Goal: Task Accomplishment & Management: Use online tool/utility

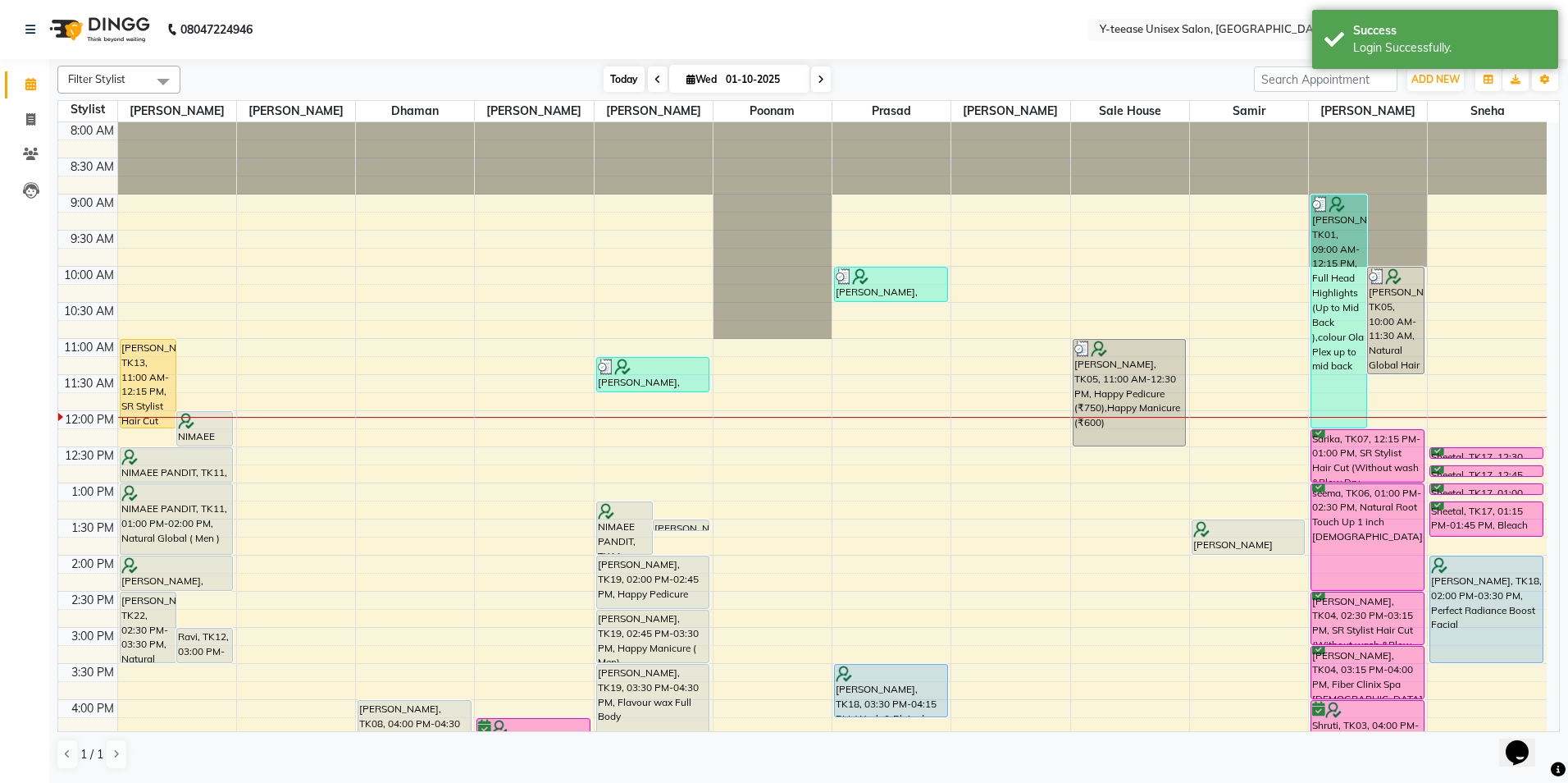
click at [616, 84] on span "Today" at bounding box center [623, 79] width 41 height 26
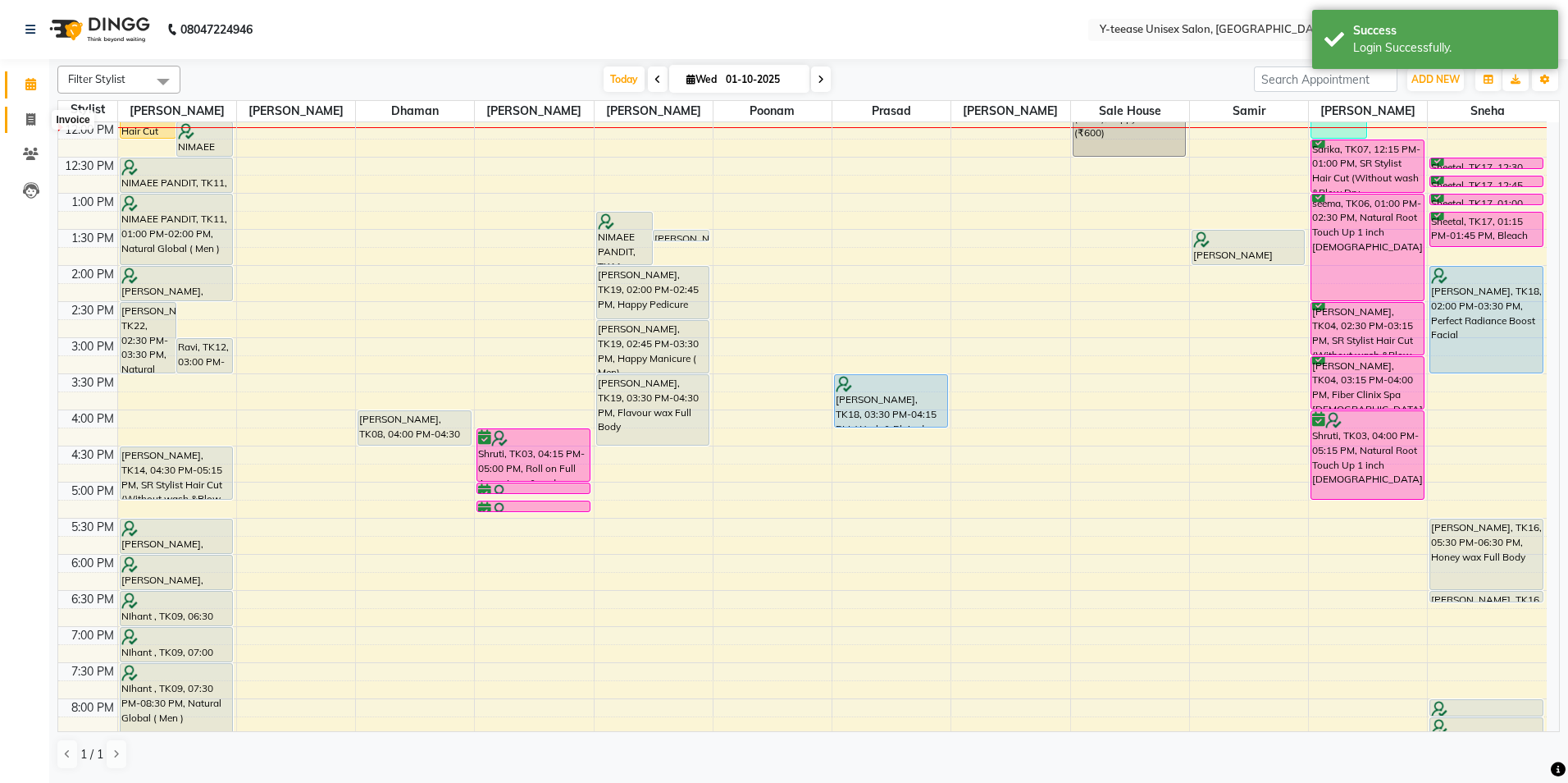
click at [32, 121] on icon at bounding box center [30, 119] width 9 height 12
select select "service"
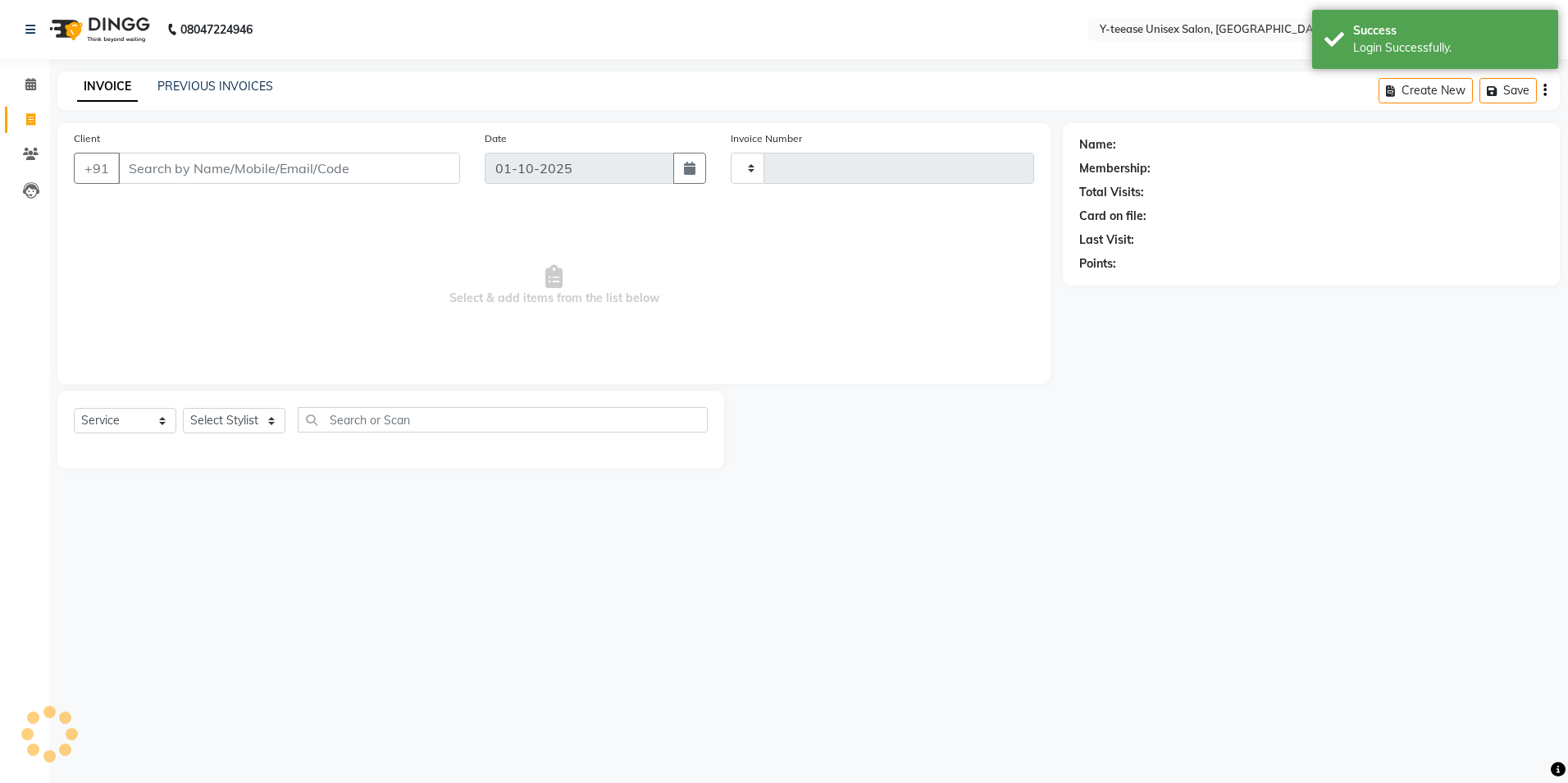
type input "8278"
select select "4"
click at [138, 166] on input "Client" at bounding box center [289, 168] width 342 height 31
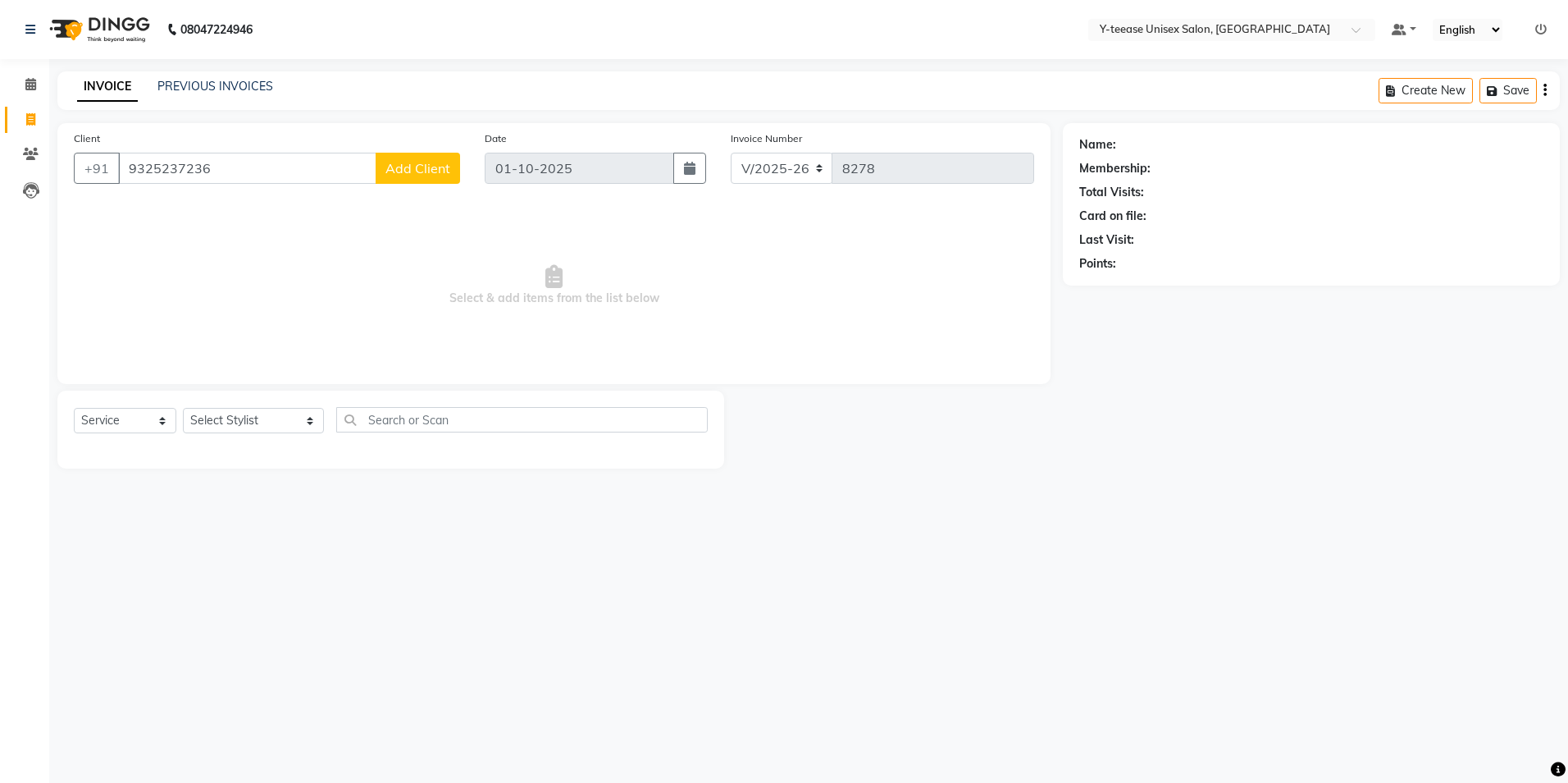
type input "9325237236"
click at [396, 170] on span "Add Client" at bounding box center [418, 168] width 64 height 17
select select "22"
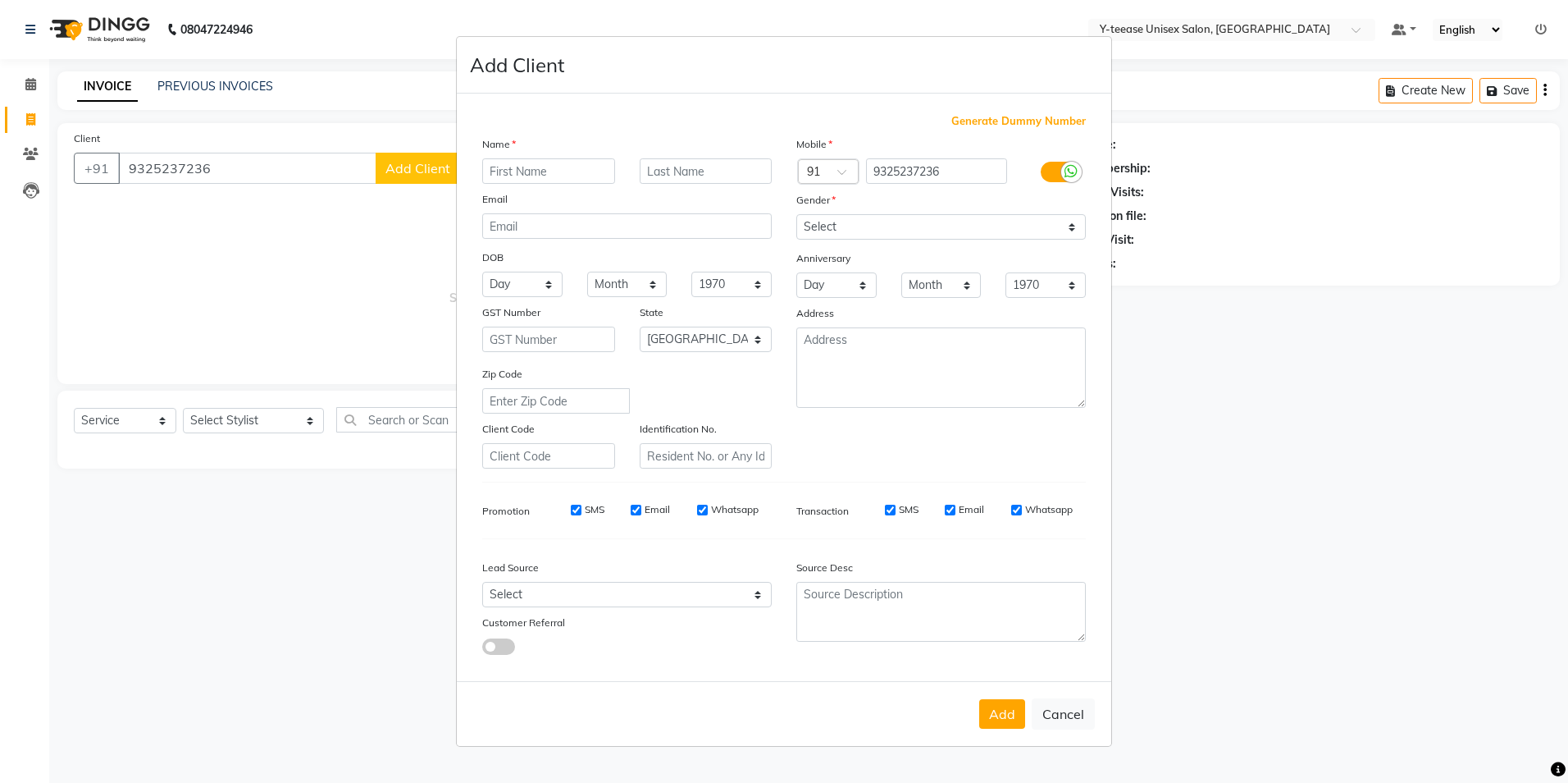
click at [489, 170] on input "text" at bounding box center [548, 172] width 133 height 26
type input "[PERSON_NAME]"
click at [914, 225] on select "Select [DEMOGRAPHIC_DATA] [DEMOGRAPHIC_DATA] Other Prefer Not To Say" at bounding box center [941, 227] width 290 height 26
select select "[DEMOGRAPHIC_DATA]"
click at [796, 214] on select "Select [DEMOGRAPHIC_DATA] [DEMOGRAPHIC_DATA] Other Prefer Not To Say" at bounding box center [941, 227] width 290 height 26
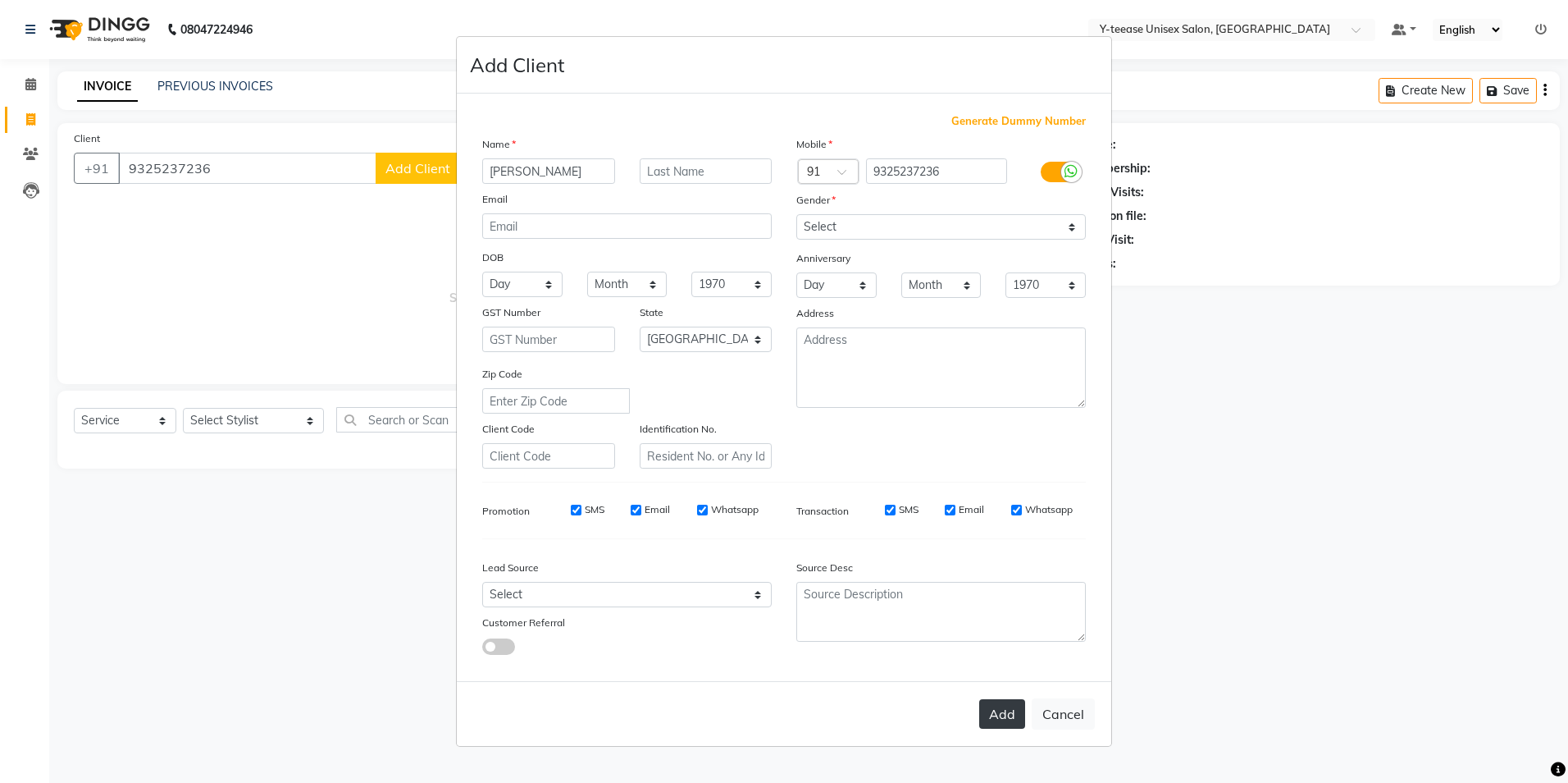
click at [991, 708] on button "Add" at bounding box center [1002, 714] width 46 height 30
type input "93******36"
select select
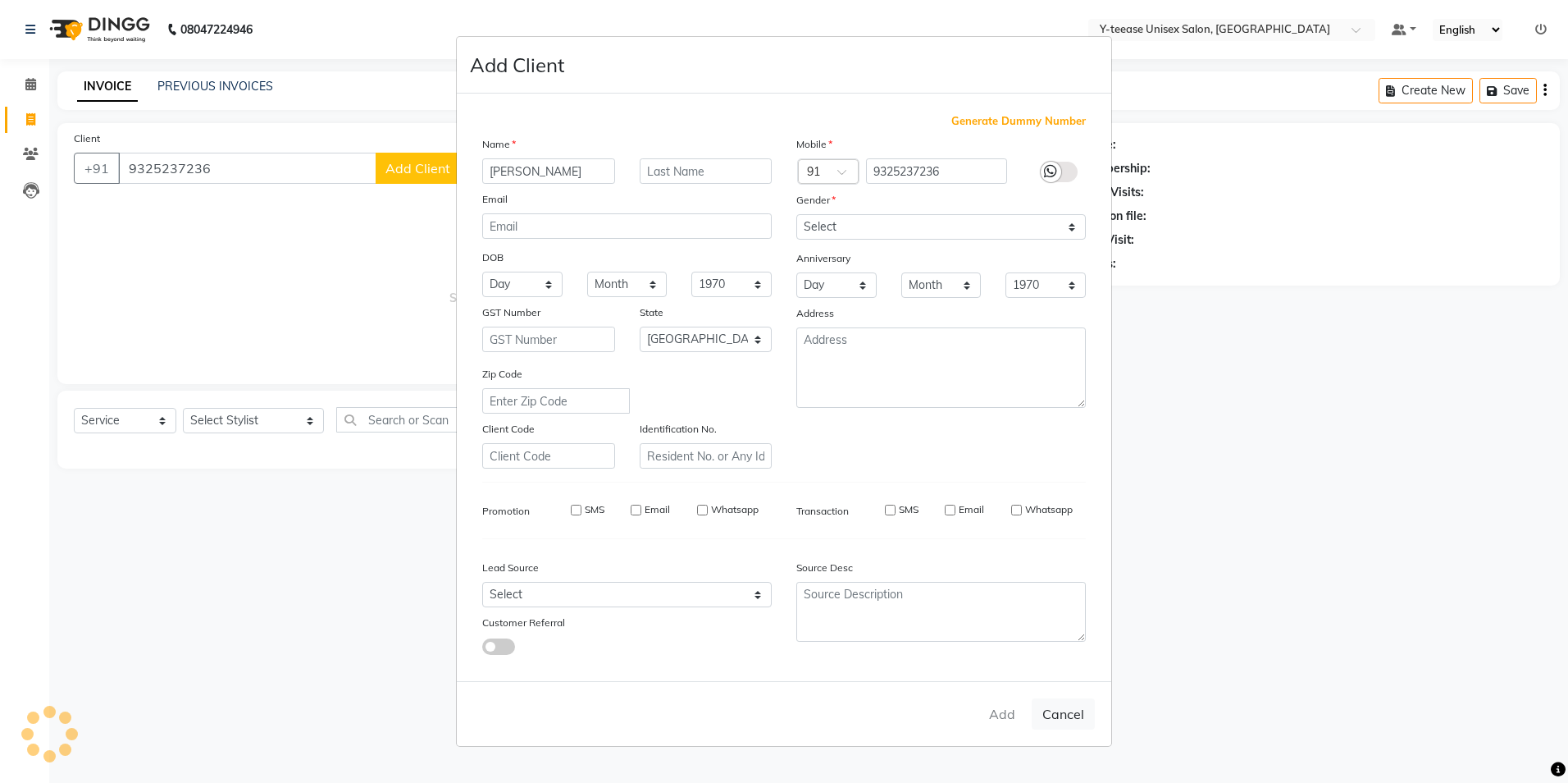
select select "null"
select select
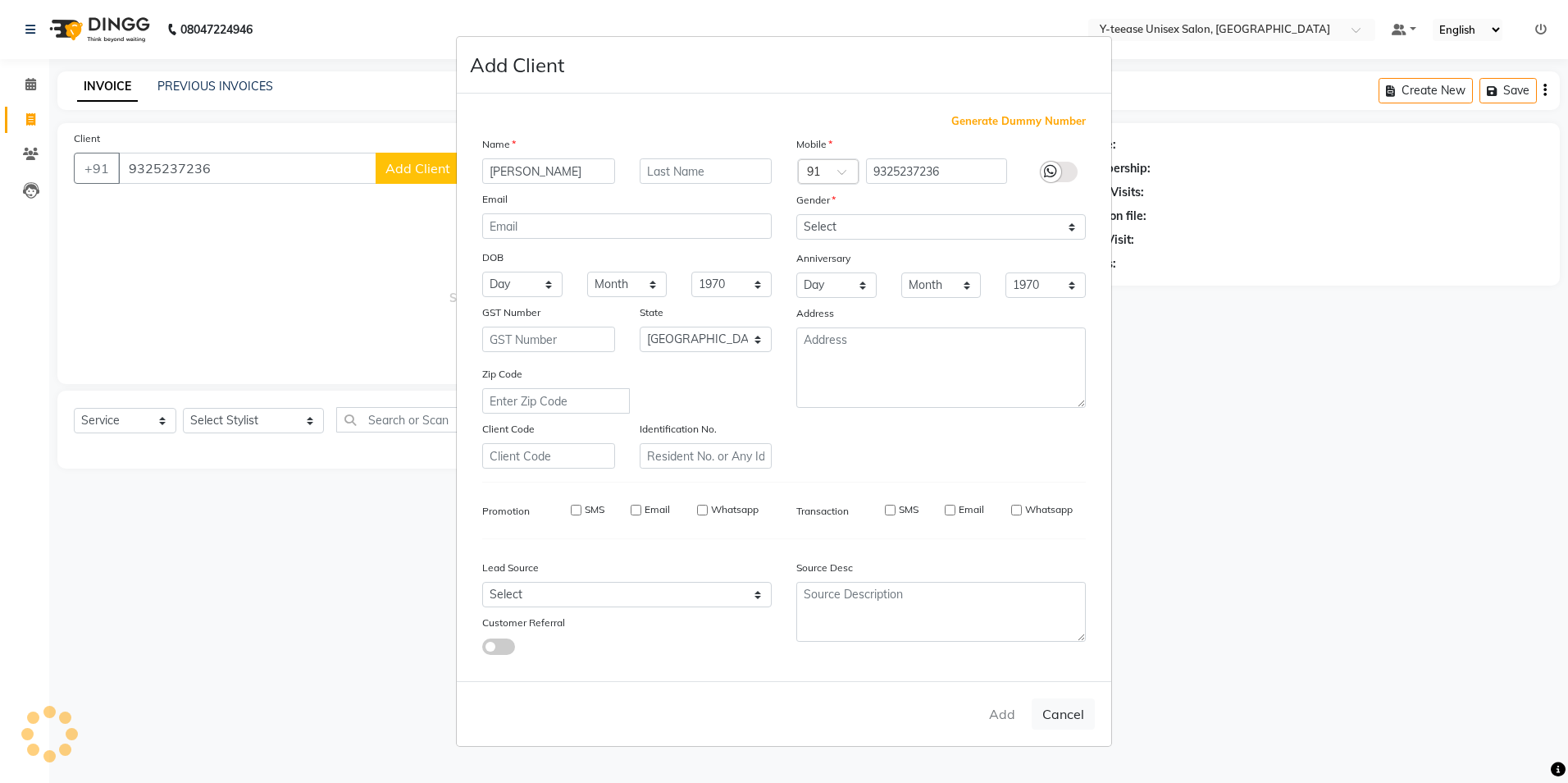
checkbox input "false"
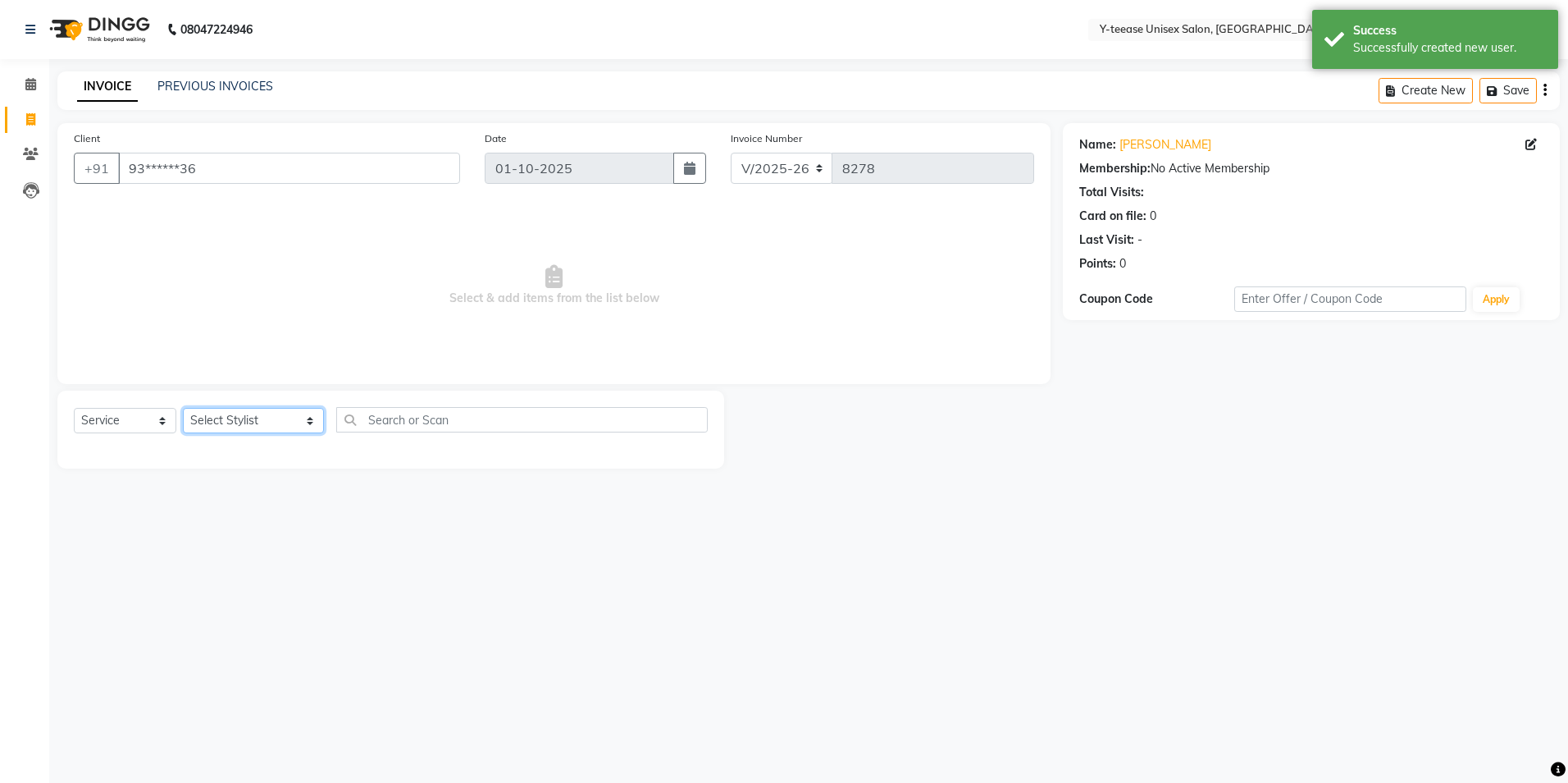
click at [231, 417] on select "Select Stylist [PERSON_NAME] [PERSON_NAME] nagar Manager Mosin [PERSON_NAME] [P…" at bounding box center [253, 421] width 141 height 26
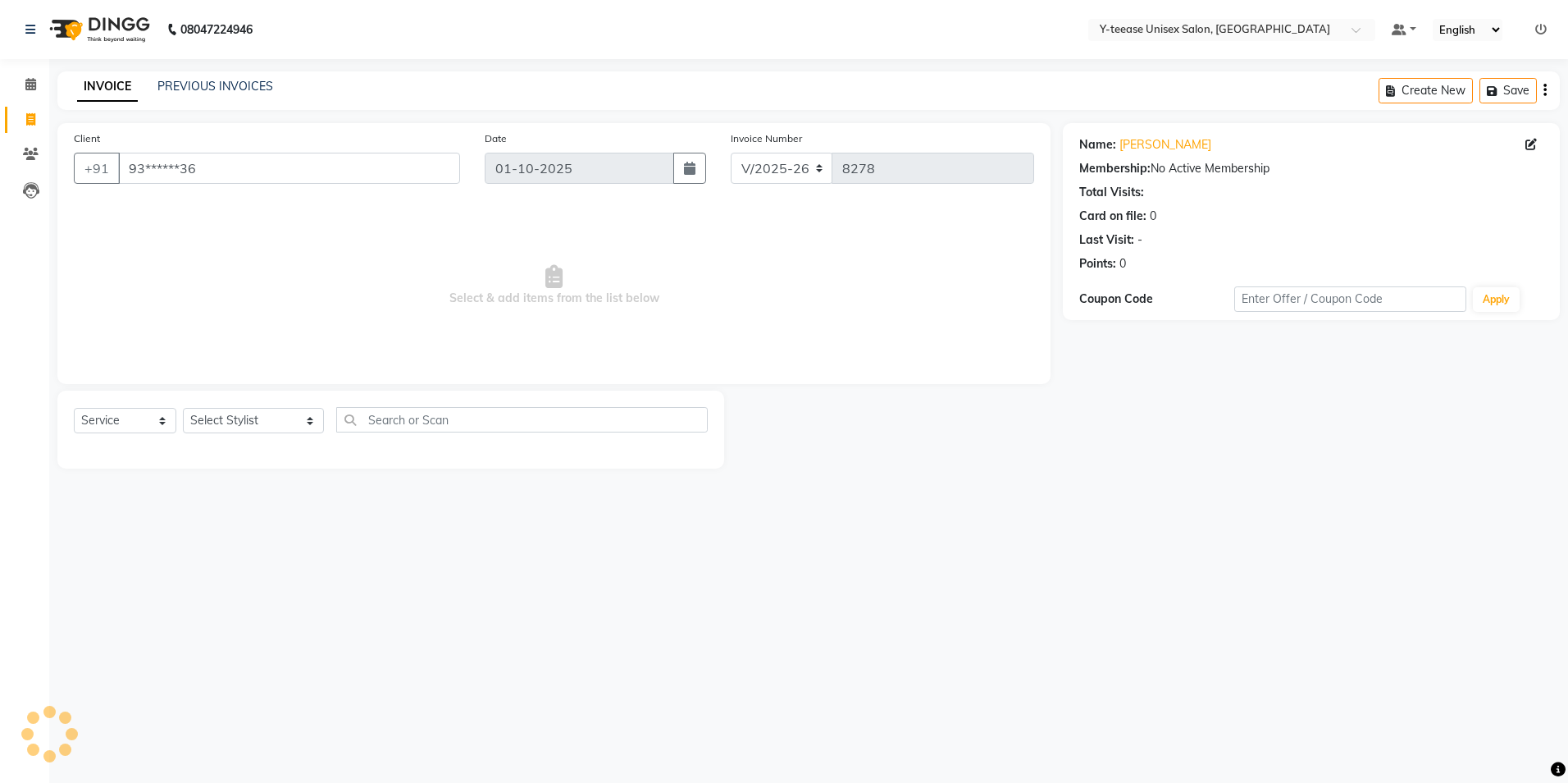
click at [1107, 519] on div "08047224946 Select Location × Y-teease Unisex Salon, Amanora Default Panel My P…" at bounding box center [784, 391] width 1568 height 783
click at [31, 84] on icon at bounding box center [31, 84] width 11 height 12
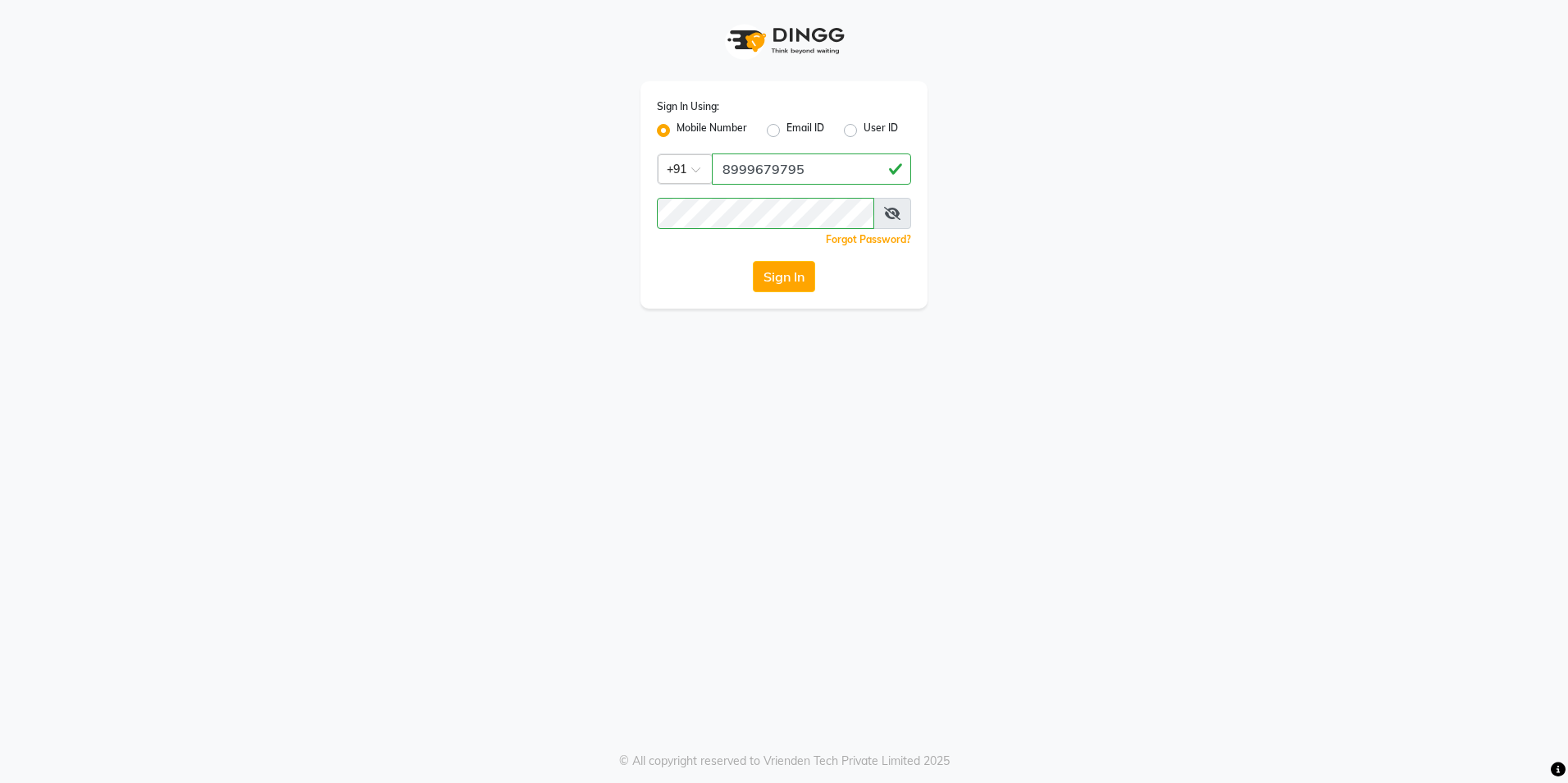
click at [797, 258] on div "Sign In Using: Mobile Number Email ID User ID Country Code × [PHONE_NUMBER] Rem…" at bounding box center [784, 195] width 287 height 227
click at [795, 296] on div "Sign In Using: Mobile Number Email ID User ID Country Code × [PHONE_NUMBER] Rem…" at bounding box center [784, 195] width 287 height 227
click at [794, 288] on button "Sign In" at bounding box center [784, 276] width 62 height 31
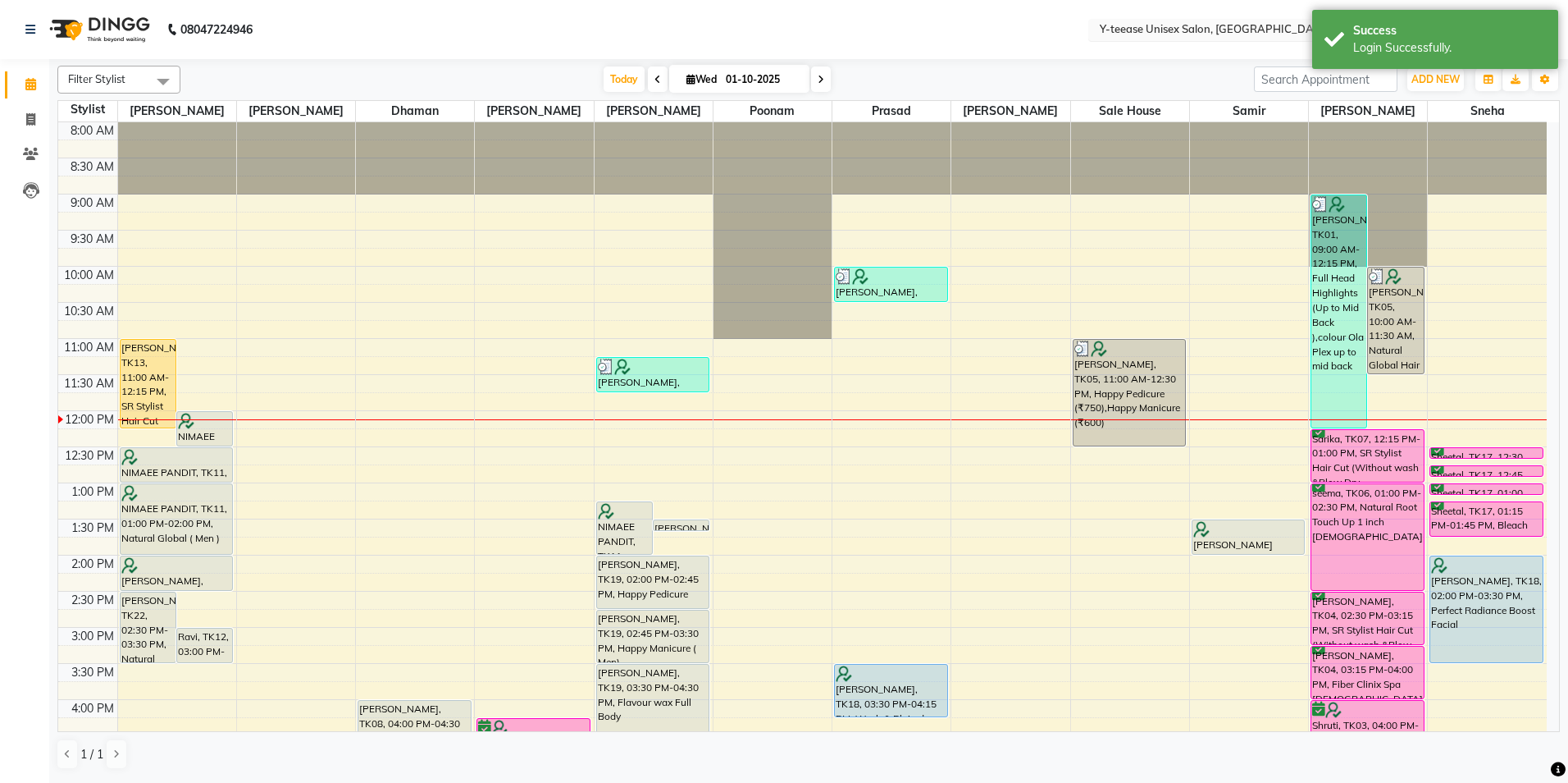
click at [1281, 23] on input "text" at bounding box center [1215, 31] width 238 height 17
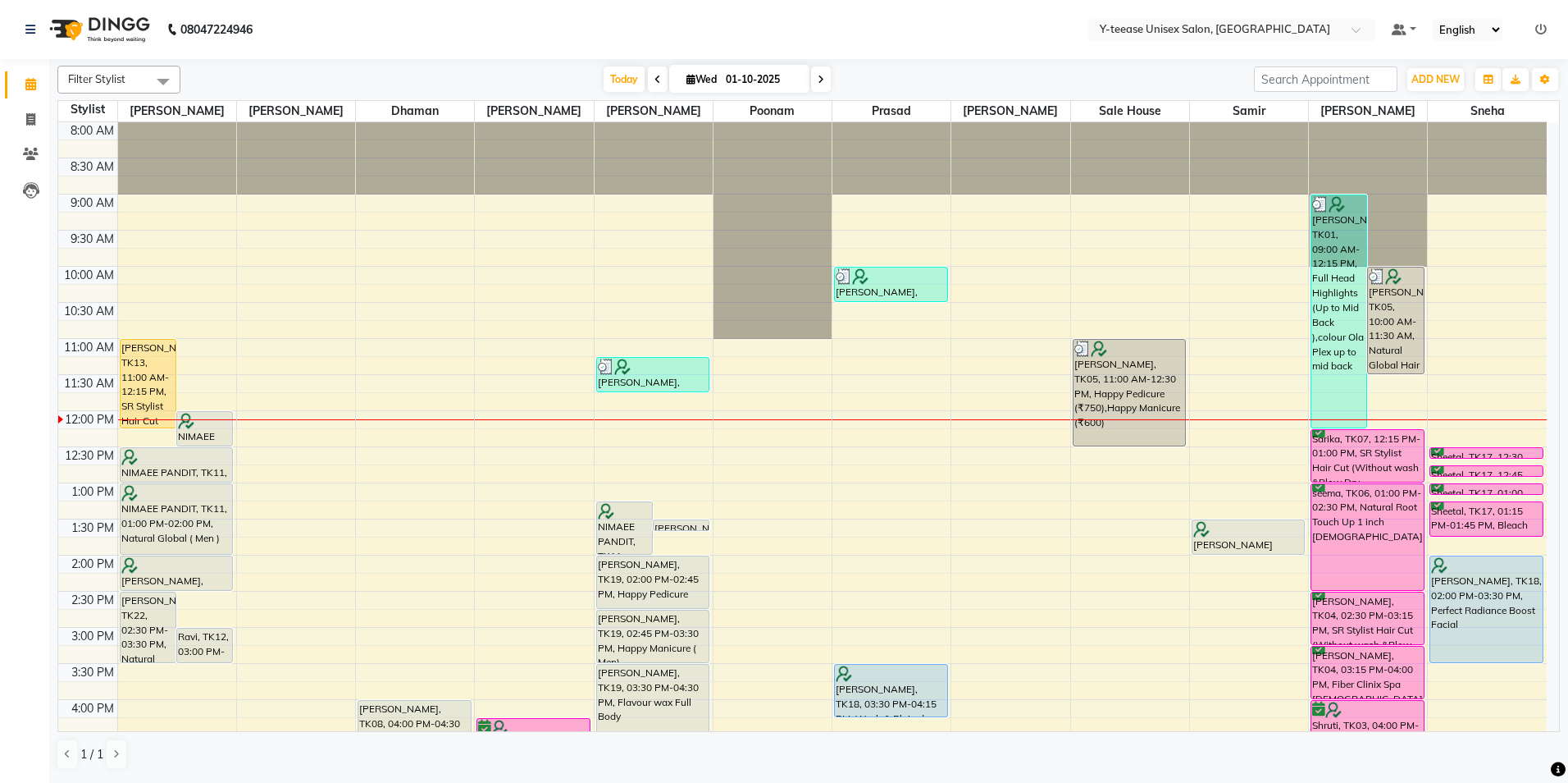
click at [1541, 28] on icon at bounding box center [1541, 30] width 12 height 12
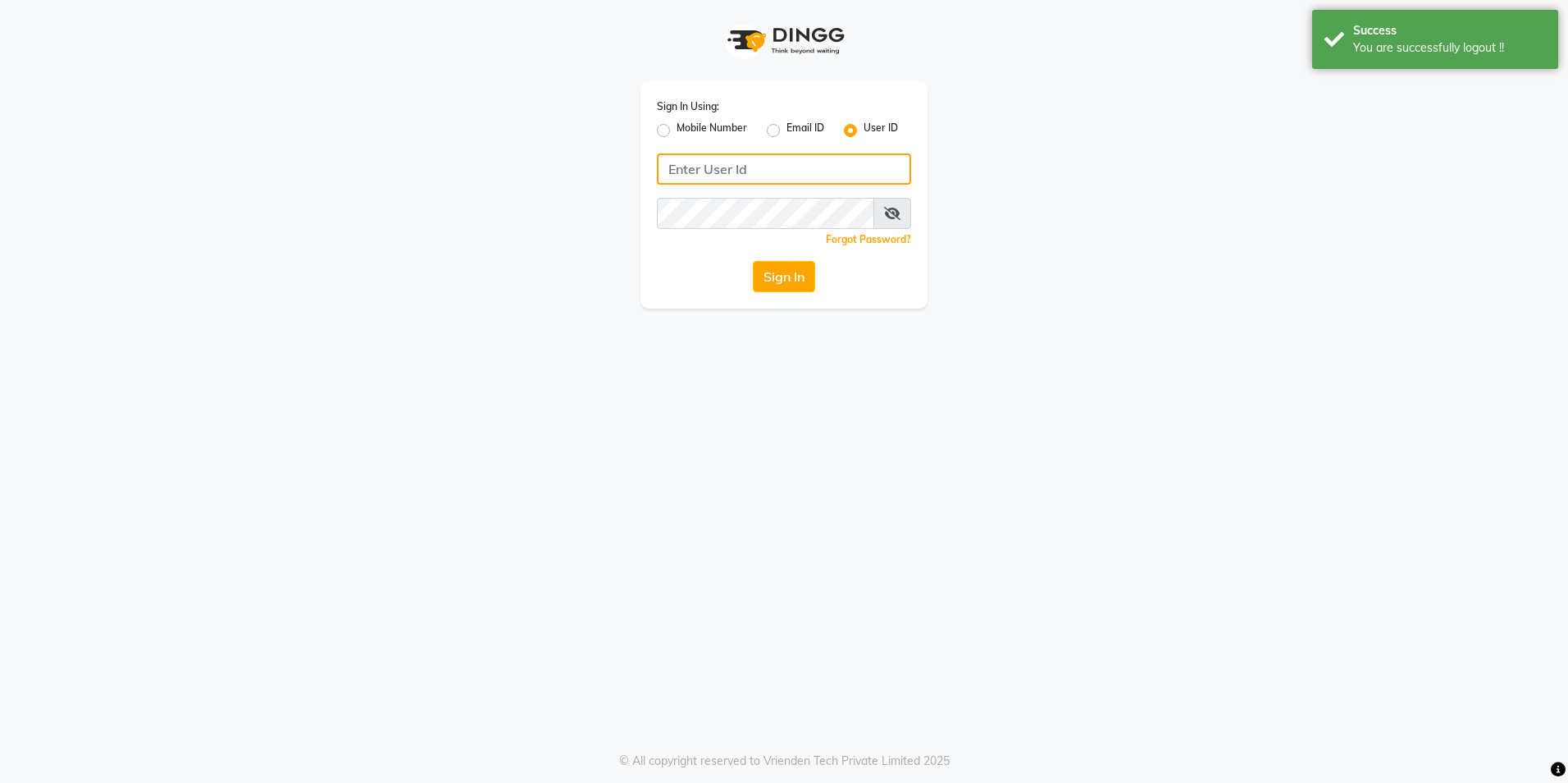
type input "8999679795"
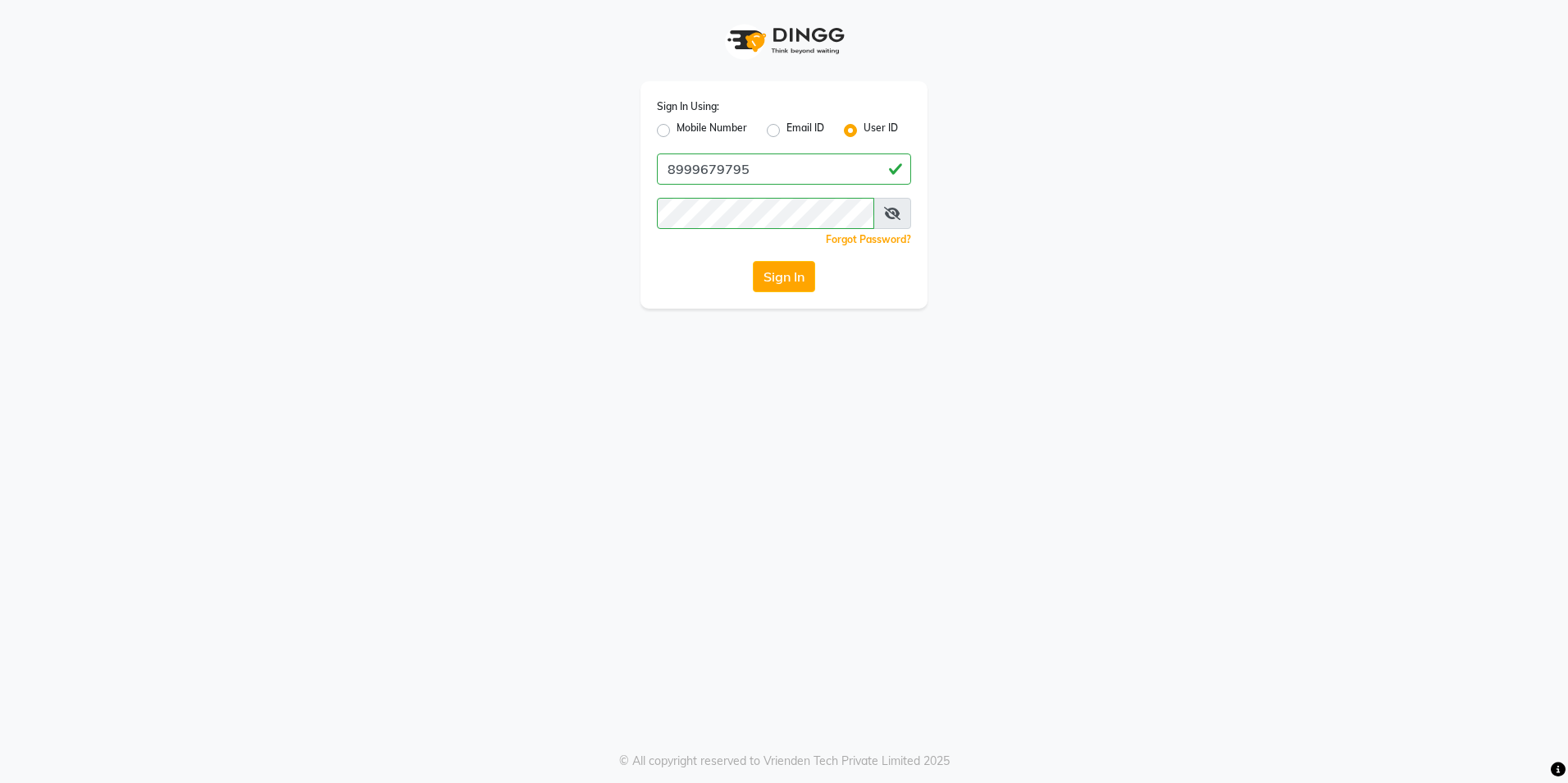
drag, startPoint x: 668, startPoint y: 122, endPoint x: 661, endPoint y: 126, distance: 8.1
click at [666, 122] on div "Mobile Number" at bounding box center [701, 131] width 90 height 20
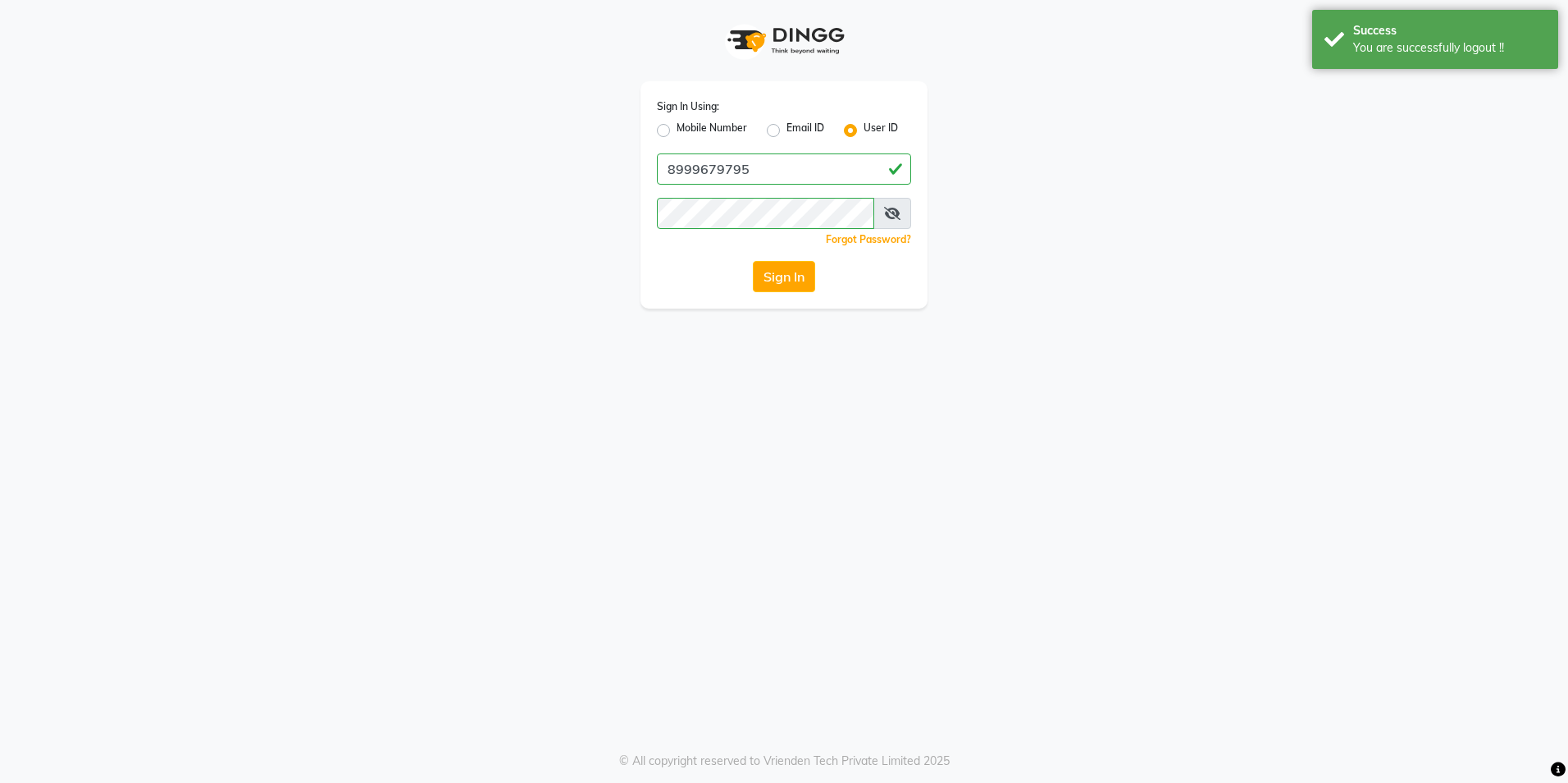
drag, startPoint x: 661, startPoint y: 127, endPoint x: 669, endPoint y: 131, distance: 8.9
click at [676, 127] on label "Mobile Number" at bounding box center [711, 131] width 70 height 20
click at [676, 127] on input "Mobile Number" at bounding box center [681, 126] width 11 height 11
radio input "true"
radio input "false"
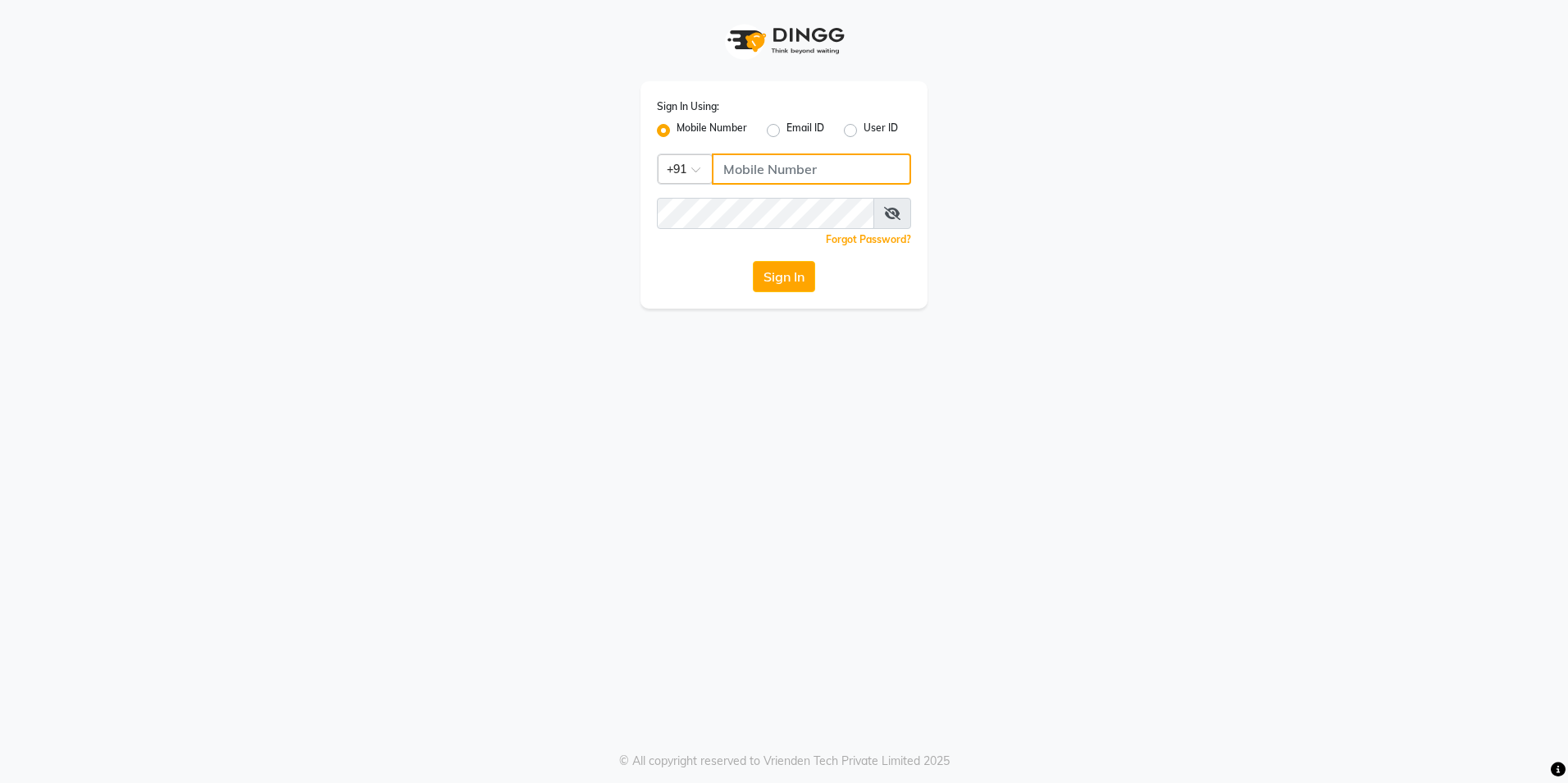
click at [737, 173] on input "Username" at bounding box center [811, 169] width 199 height 31
type input "8999680928"
drag, startPoint x: 674, startPoint y: 263, endPoint x: 685, endPoint y: 263, distance: 11.0
click at [674, 263] on div "Sign In" at bounding box center [784, 276] width 254 height 31
click at [809, 287] on button "Sign In" at bounding box center [784, 276] width 62 height 31
